Goal: Navigation & Orientation: Find specific page/section

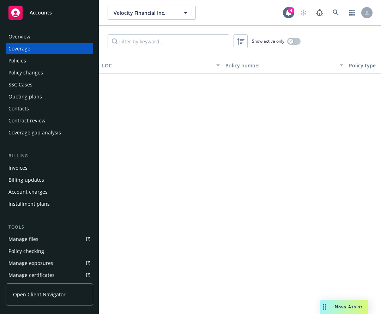
scroll to position [372, 0]
